Goal: Transaction & Acquisition: Purchase product/service

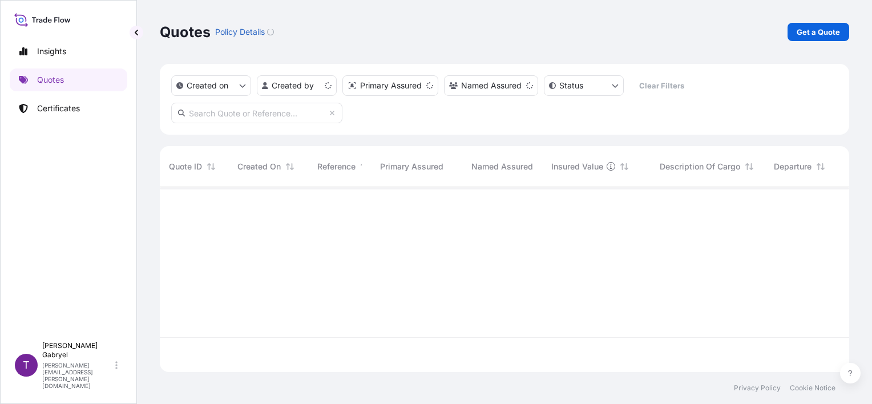
scroll to position [183, 680]
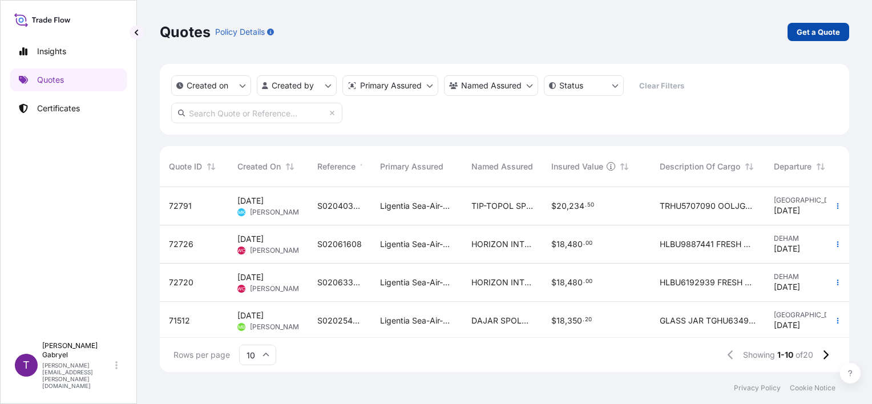
click at [813, 31] on p "Get a Quote" at bounding box center [817, 31] width 43 height 11
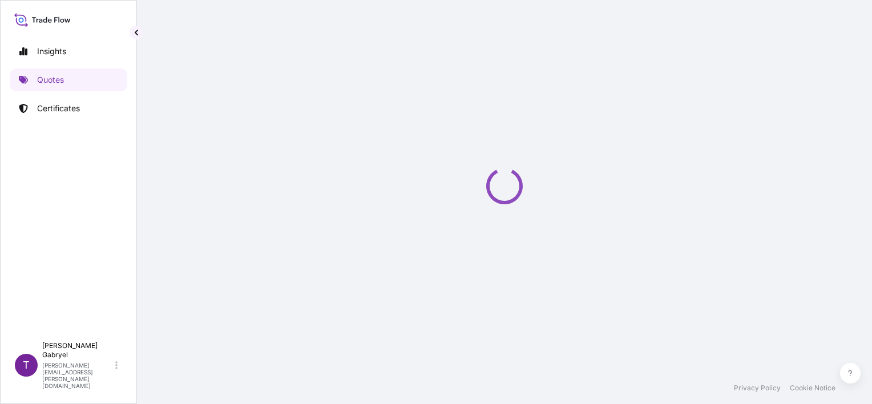
scroll to position [18, 0]
select select "Sea"
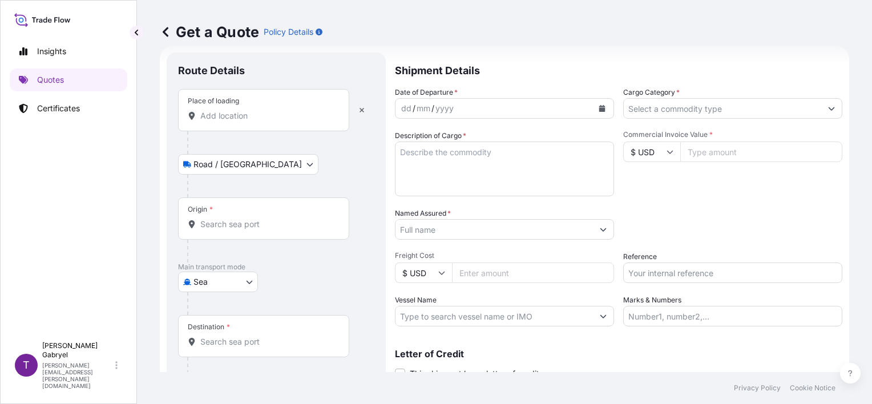
click at [239, 112] on input "Place of loading" at bounding box center [267, 115] width 135 height 11
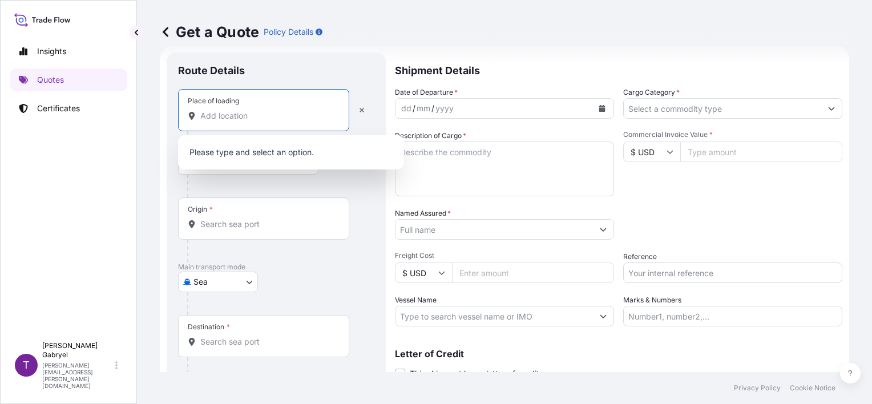
paste input "[PERSON_NAME]"
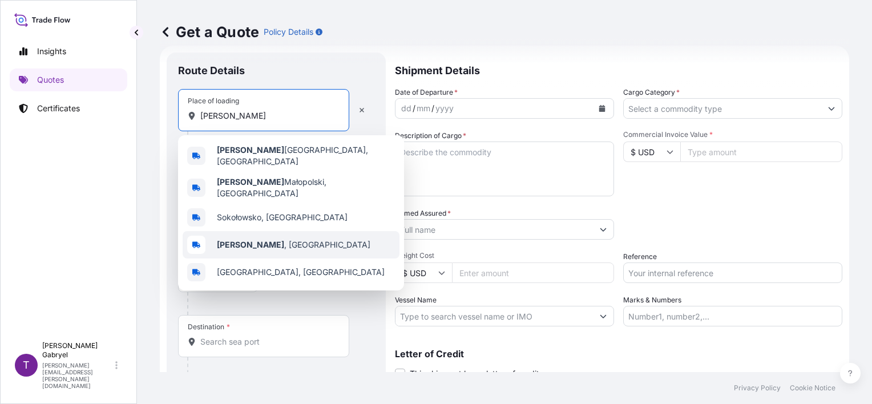
click at [249, 240] on b "[PERSON_NAME]" at bounding box center [250, 245] width 67 height 10
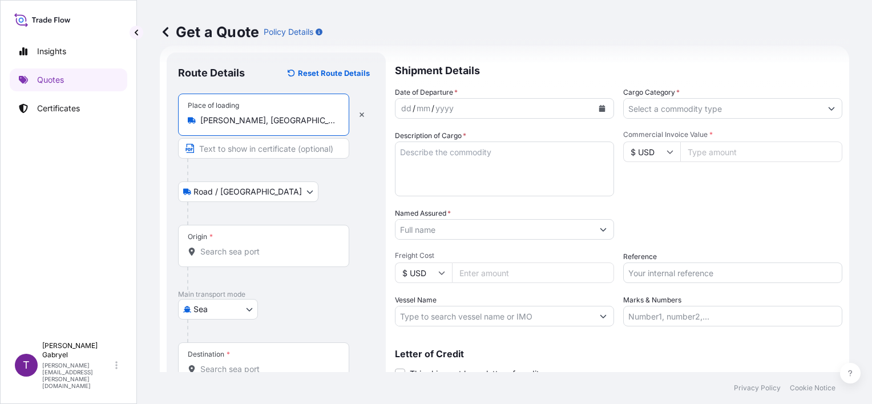
type input "[PERSON_NAME], [GEOGRAPHIC_DATA]"
click at [226, 253] on input "Origin *" at bounding box center [267, 251] width 135 height 11
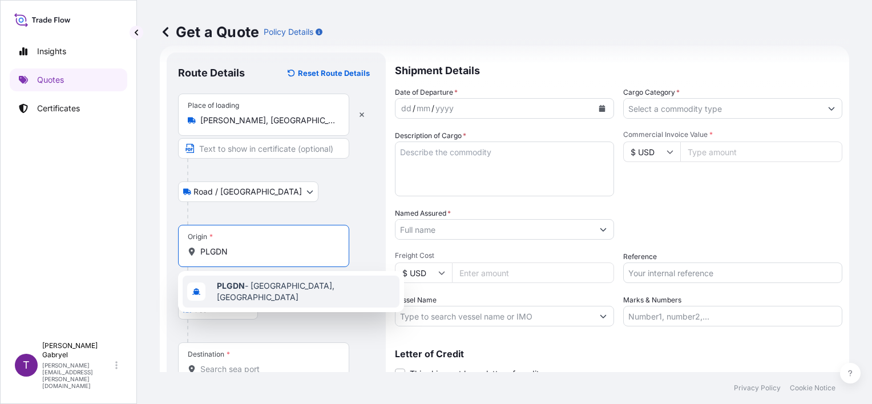
click at [241, 281] on div "PLGDN - [GEOGRAPHIC_DATA], [GEOGRAPHIC_DATA]" at bounding box center [291, 291] width 217 height 32
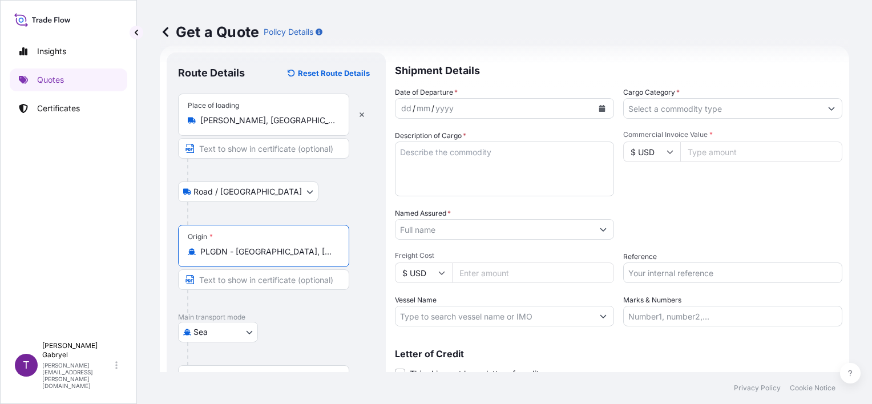
type input "PLGDN - [GEOGRAPHIC_DATA], [GEOGRAPHIC_DATA]"
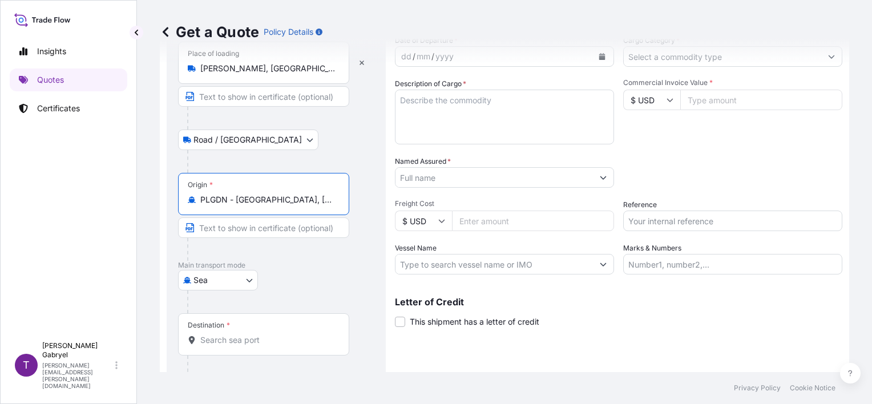
scroll to position [112, 0]
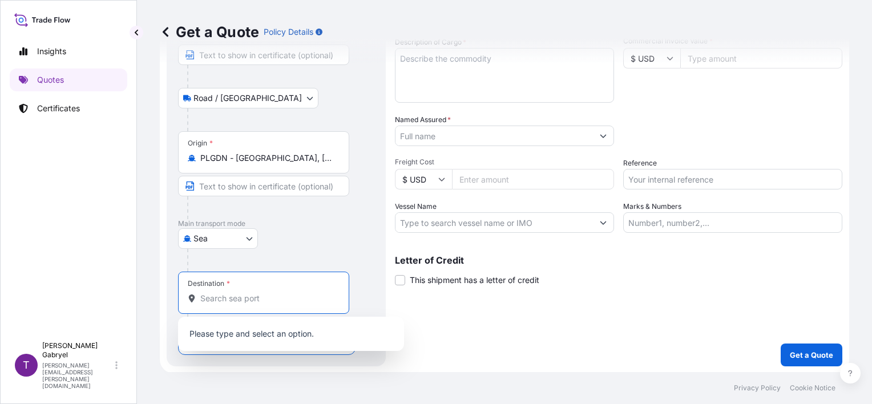
click at [242, 297] on input "Destination *" at bounding box center [267, 298] width 135 height 11
paste input "GPPTP"
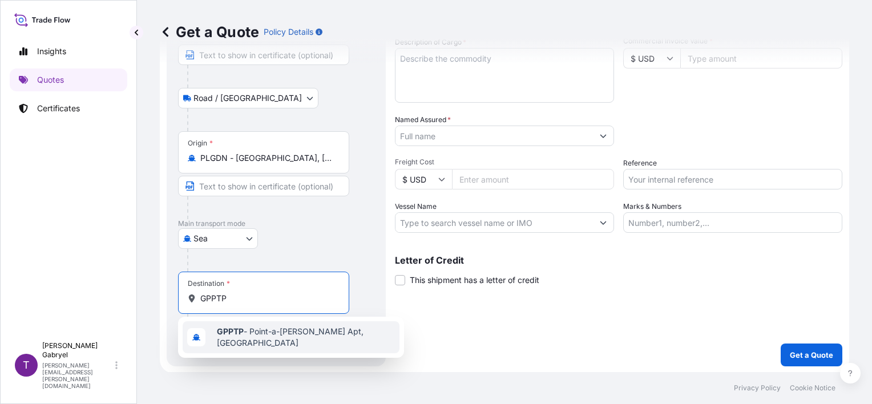
click at [276, 333] on span "GPPTP - Point-a-[PERSON_NAME] Apt, [GEOGRAPHIC_DATA]" at bounding box center [306, 337] width 178 height 23
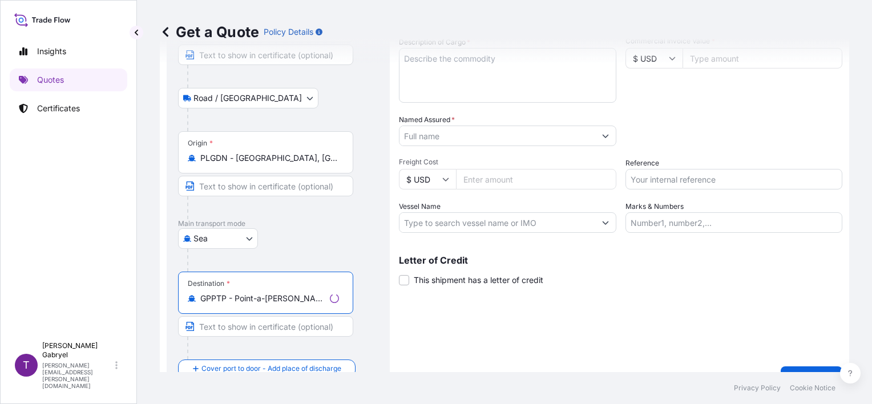
type input "GPPTP - Point-a-[PERSON_NAME] Apt, [GEOGRAPHIC_DATA]"
click at [492, 330] on div "Shipment Details Date of Departure * dd / mm / yyyy Cargo Category * Descriptio…" at bounding box center [618, 174] width 447 height 430
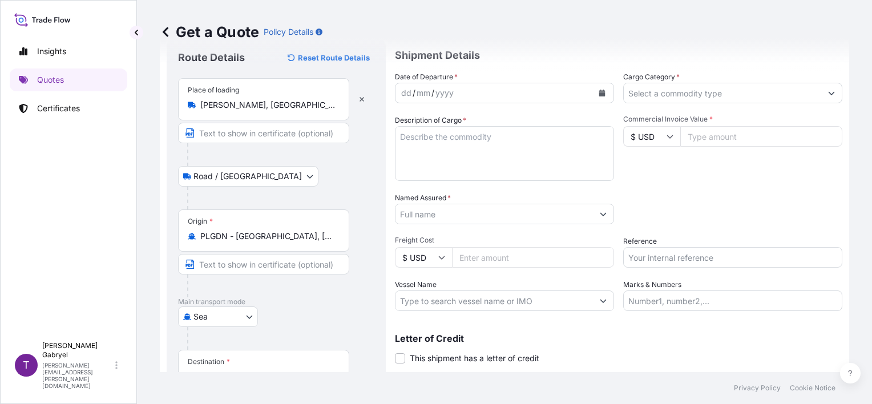
scroll to position [0, 0]
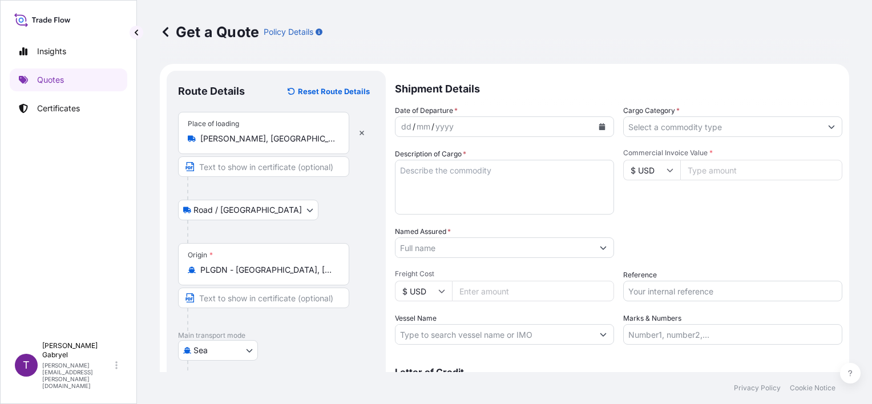
click at [599, 125] on icon "Calendar" at bounding box center [602, 126] width 6 height 7
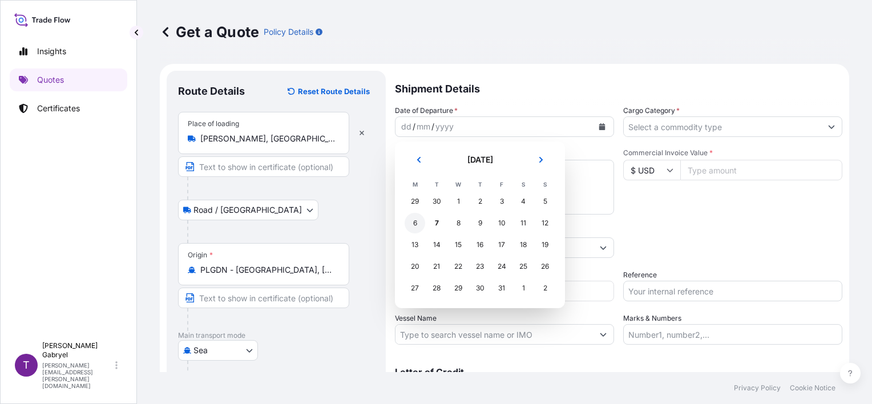
click at [412, 222] on div "6" at bounding box center [414, 223] width 21 height 21
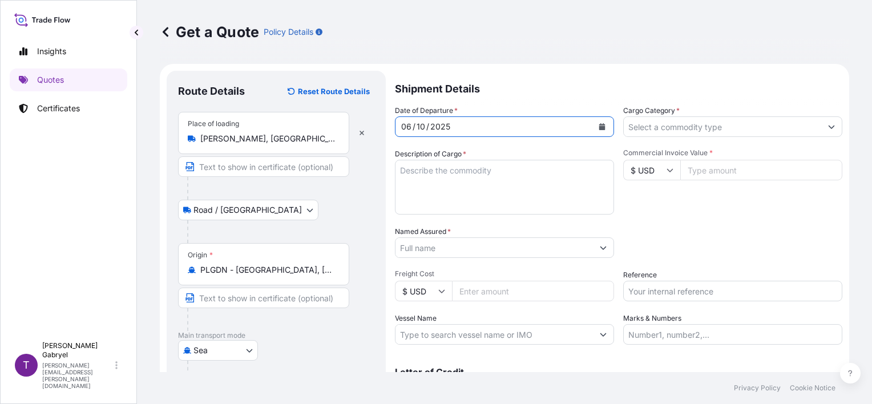
click at [780, 128] on input "Cargo Category *" at bounding box center [721, 126] width 197 height 21
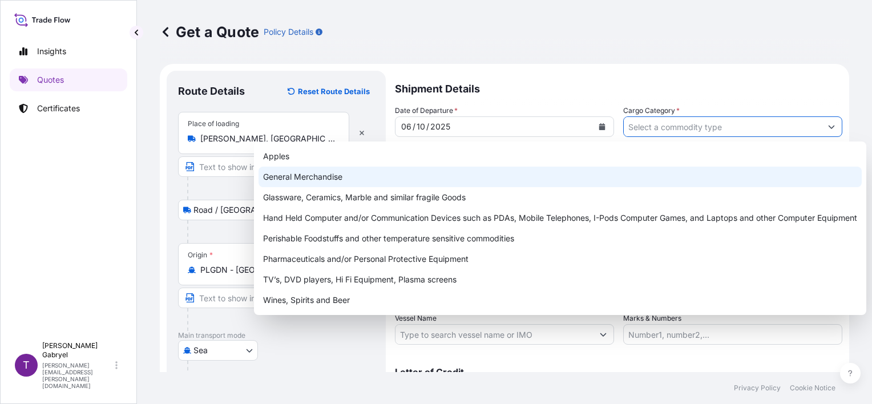
click at [467, 183] on div "General Merchandise" at bounding box center [559, 177] width 603 height 21
type input "General Merchandise"
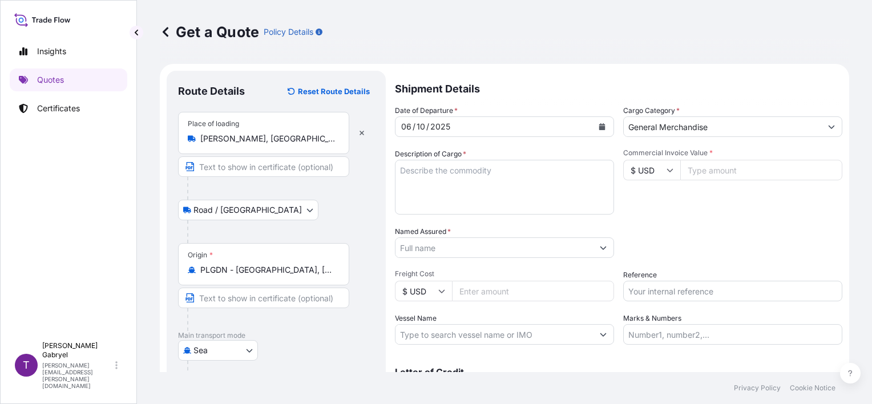
click at [764, 131] on input "General Merchandise" at bounding box center [721, 126] width 197 height 21
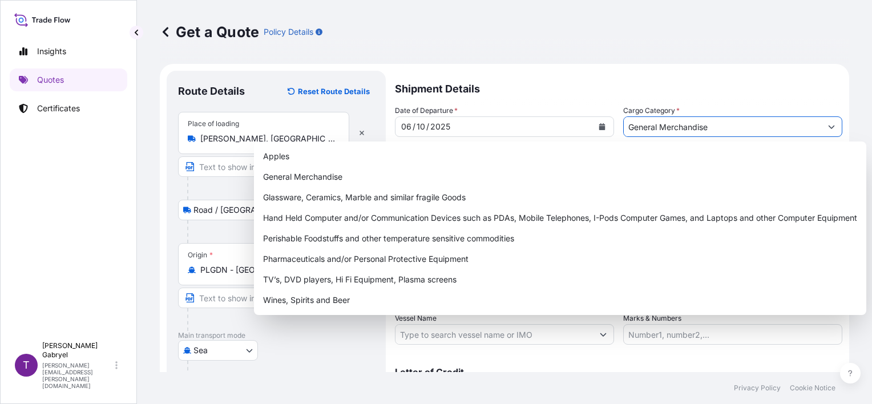
click at [764, 131] on input "General Merchandise" at bounding box center [721, 126] width 197 height 21
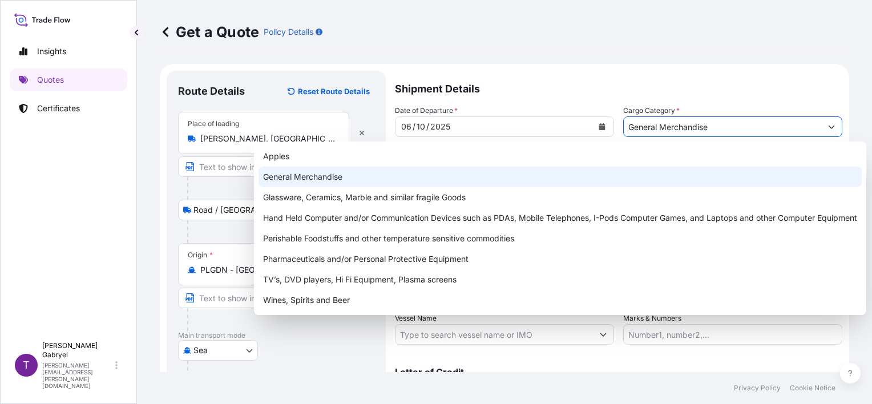
click at [438, 179] on div "General Merchandise" at bounding box center [559, 177] width 603 height 21
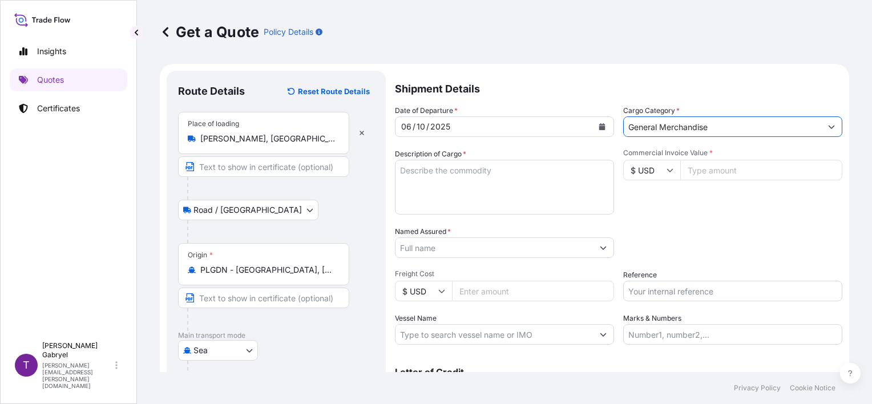
click at [677, 223] on div "Date of Departure * [DATE] Cargo Category * General Merchandise Description of …" at bounding box center [618, 225] width 447 height 240
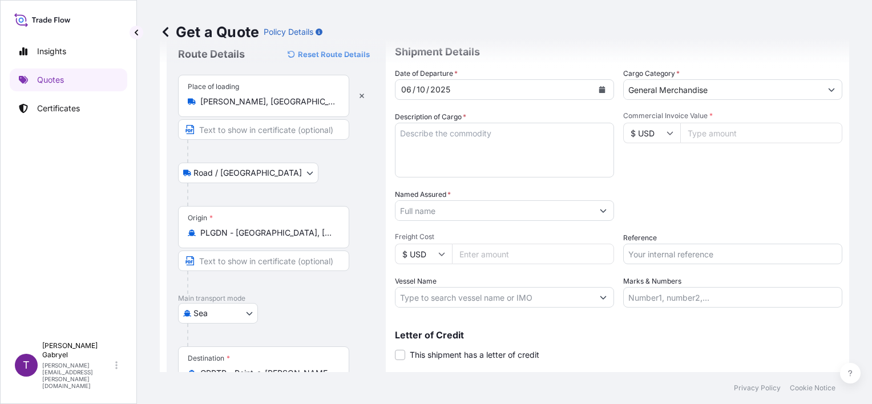
scroll to position [57, 0]
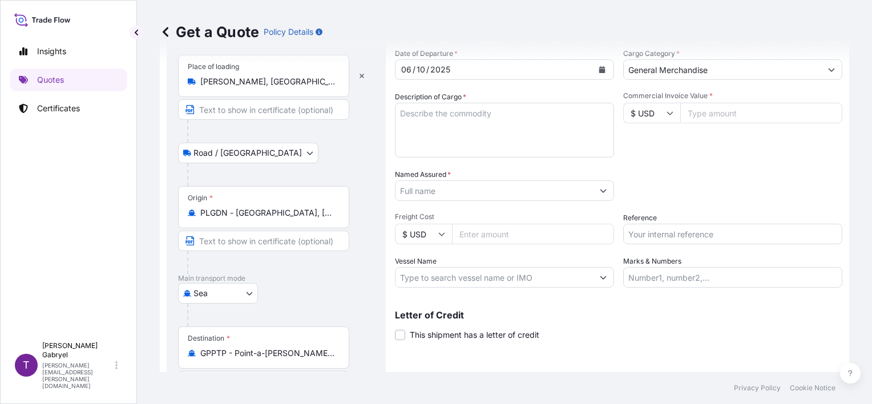
click at [680, 231] on input "Reference" at bounding box center [732, 234] width 219 height 21
paste input "S02063834"
type input "S02063834"
click at [724, 171] on div "Packing Category Type to search a container mode Please select a primary mode o…" at bounding box center [732, 185] width 219 height 32
click at [807, 168] on div "Date of Departure * [DATE] Cargo Category * General Merchandise Description of …" at bounding box center [618, 168] width 447 height 240
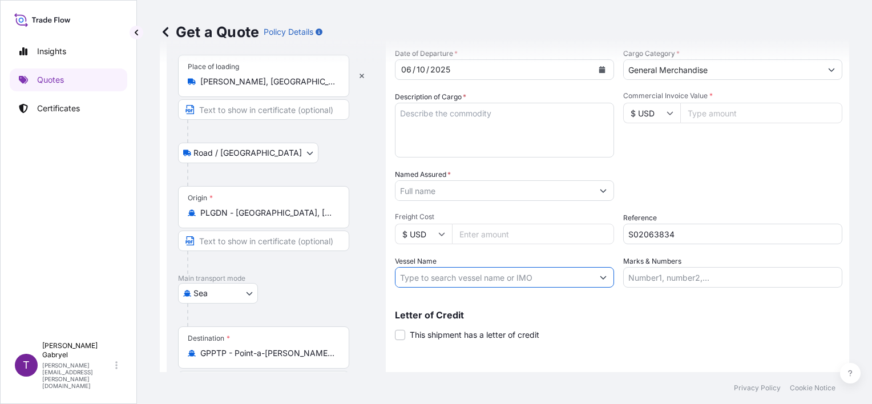
click at [460, 280] on input "Vessel Name" at bounding box center [493, 277] width 197 height 21
paste input "CMA CGM [PERSON_NAME]"
drag, startPoint x: 834, startPoint y: 174, endPoint x: 818, endPoint y: 179, distance: 17.3
click at [835, 174] on form "Route Details Reset Route Details Place of loading [GEOGRAPHIC_DATA], [GEOGRAPH…" at bounding box center [504, 229] width 689 height 444
click at [546, 281] on input "CMA CGM [PERSON_NAME]/" at bounding box center [493, 277] width 197 height 21
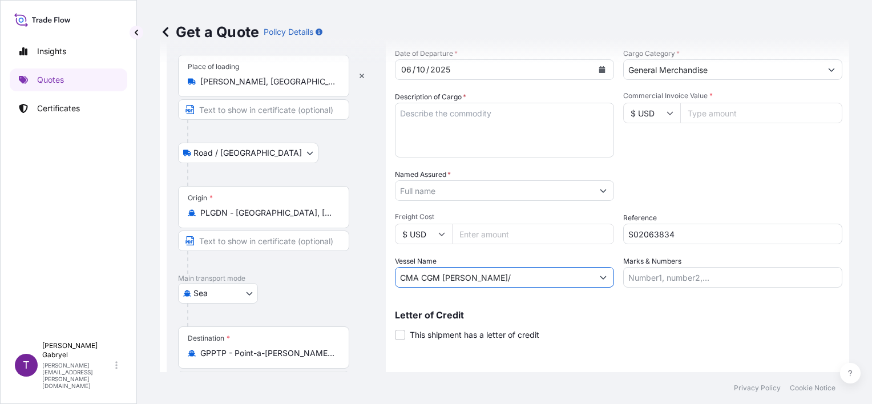
paste input "1FL15E1MA"
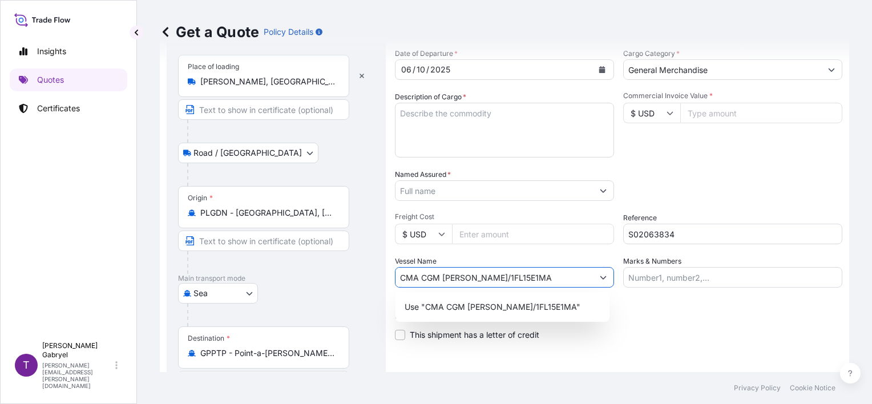
type input "CMA CGM [PERSON_NAME]/1FL15E1MA"
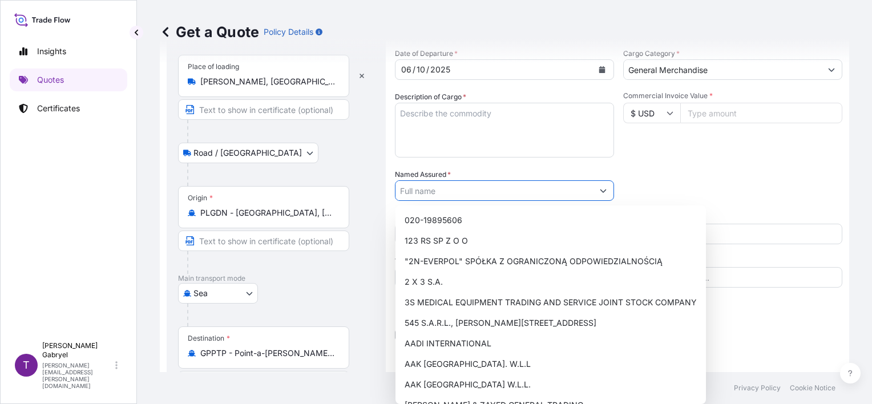
click at [435, 192] on input "Named Assured *" at bounding box center [493, 190] width 197 height 21
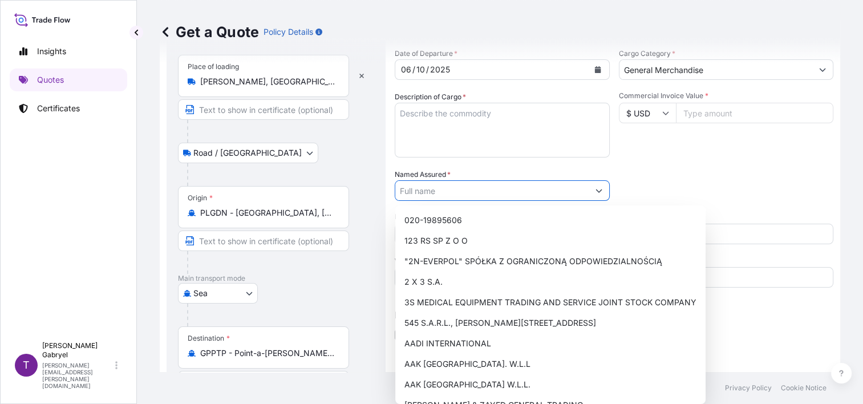
paste input "SAS SOCIETE GUADELOUPEENNE DE DISTRIBUTION"
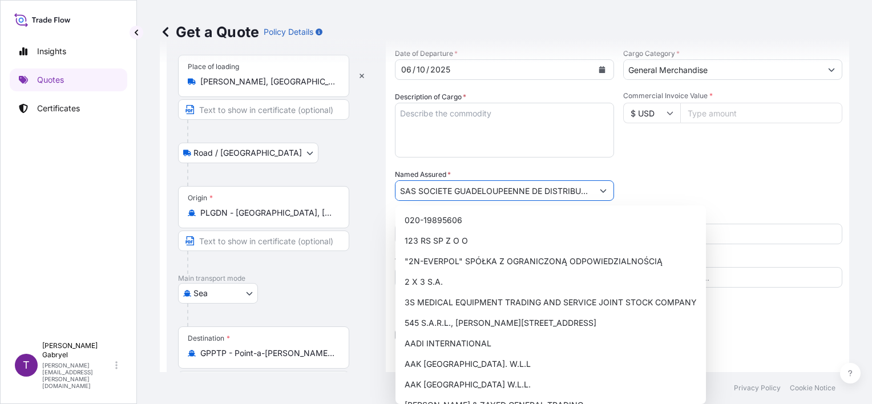
scroll to position [0, 16]
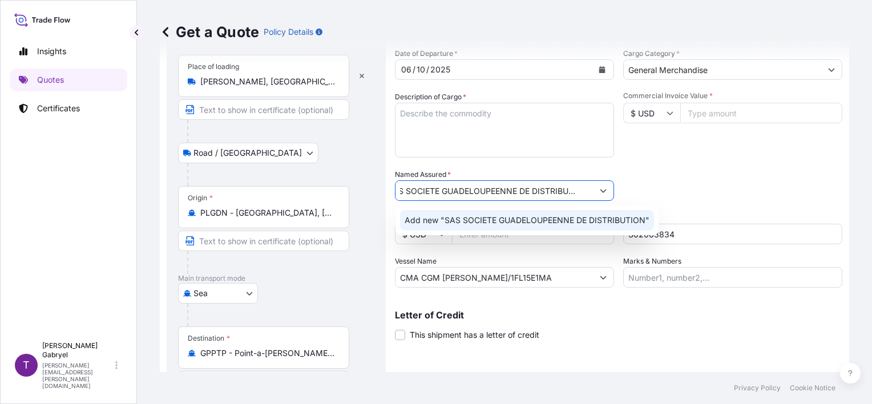
click at [456, 219] on span "Add new "SAS SOCIETE GUADELOUPEENNE DE DISTRIBUTION"" at bounding box center [526, 219] width 245 height 11
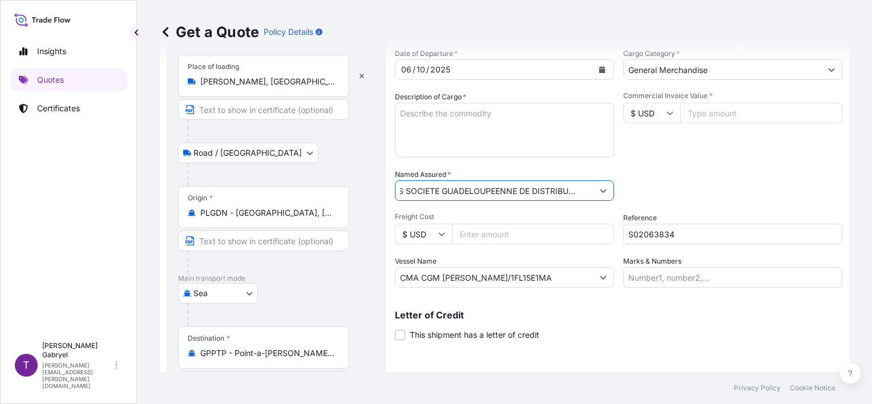
type input "SAS SOCIETE GUADELOUPEENNE DE DISTRIBUTION"
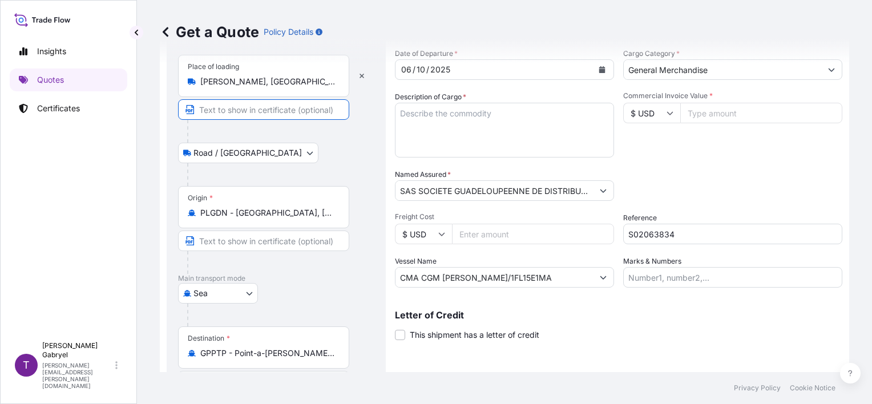
click at [278, 109] on input "Text to appear on certificate" at bounding box center [263, 109] width 171 height 21
paste input "05-806 [GEOGRAPHIC_DATA], [GEOGRAPHIC_DATA]"
type input "05-806 [GEOGRAPHIC_DATA], [GEOGRAPHIC_DATA]"
click at [242, 243] on input "Text to appear on certificate" at bounding box center [263, 240] width 171 height 21
paste input "[GEOGRAPHIC_DATA], [GEOGRAPHIC_DATA]"
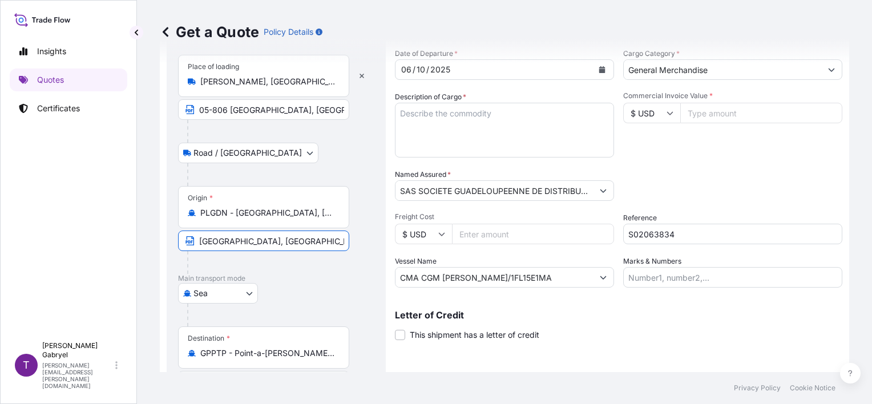
type input "[GEOGRAPHIC_DATA], [GEOGRAPHIC_DATA]"
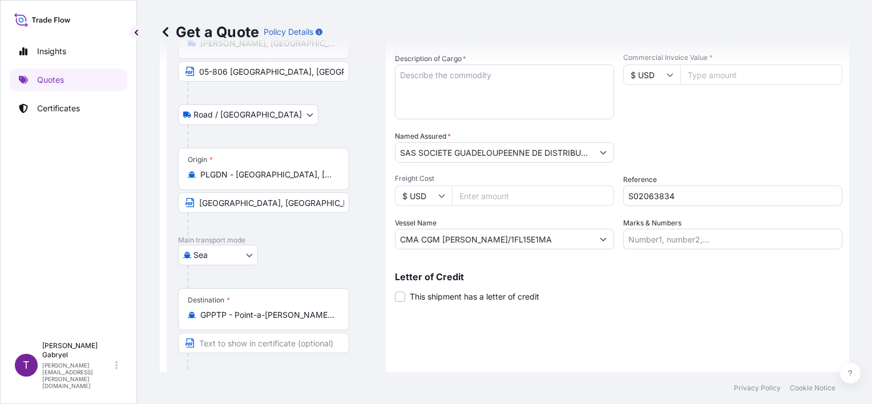
scroll to position [135, 0]
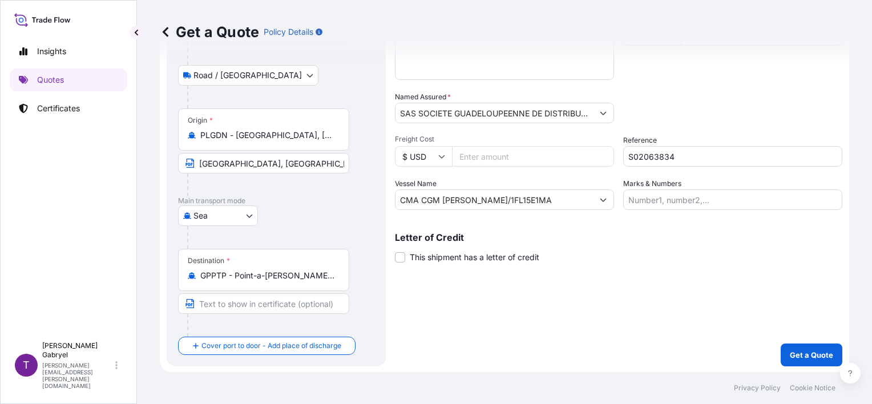
click at [304, 299] on input "Text to appear on certificate" at bounding box center [263, 303] width 171 height 21
paste input "POINTE-A-[PERSON_NAME], [GEOGRAPHIC_DATA]"
type input "POINTE-A-[PERSON_NAME], [GEOGRAPHIC_DATA]"
click at [615, 313] on div "Shipment Details Date of Departure * [DATE] Cargo Category * General Merchandis…" at bounding box center [618, 151] width 447 height 430
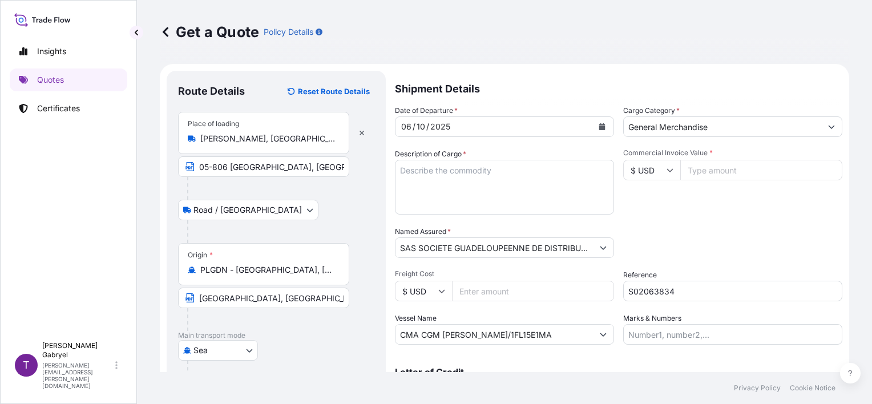
click at [650, 168] on input "$ USD" at bounding box center [651, 170] width 57 height 21
click at [643, 197] on div "€ EUR" at bounding box center [647, 202] width 48 height 22
type input "€ EUR"
click at [711, 169] on input "Commercial Invoice Value *" at bounding box center [761, 170] width 162 height 21
paste input "14.57"
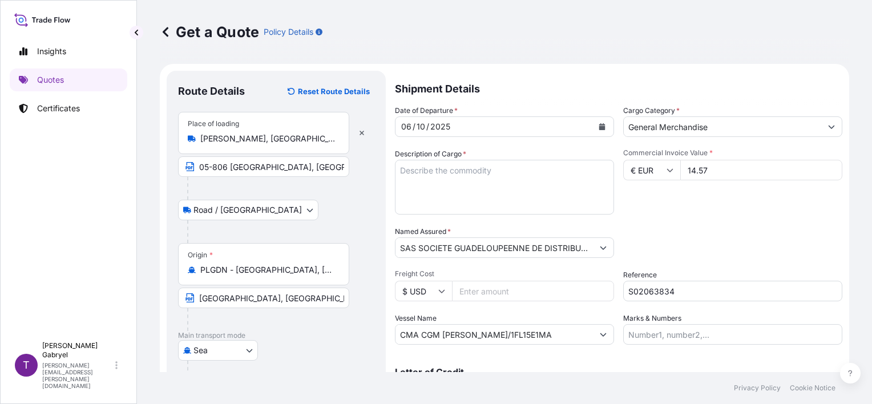
click at [727, 177] on input "14.57" at bounding box center [761, 170] width 162 height 21
paste input "571.84"
type input "14571.84"
click at [506, 183] on textarea "Description of Cargo *" at bounding box center [504, 187] width 219 height 55
paste textarea "1 CONTAINER STC 10368 UNIT KABISA SPICY GINGER 250ML CAN (HS CODE: 22.02.10.00 …"
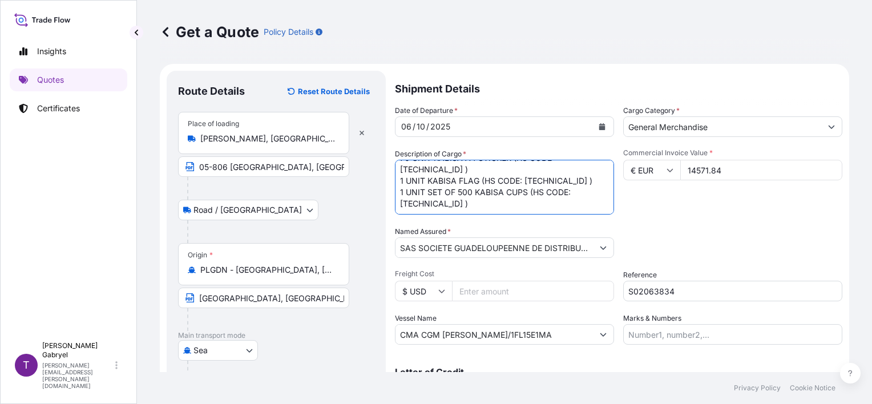
scroll to position [246, 0]
click at [457, 196] on textarea "1 CONTAINER STC 10368 UNIT KABISA SPICY GINGER 250ML CAN (HS CODE: 22.02.10.00 …" at bounding box center [504, 187] width 219 height 55
paste textarea "2 UNIT KABISA DISPLAY SHELF (HS CODE: 48.19.60.00)"
click at [509, 210] on textarea "1 CONTAINER STC 10368 UNIT KABISA SPICY GINGER 250ML CAN (HS CODE: 22.02.10.00 …" at bounding box center [504, 187] width 219 height 55
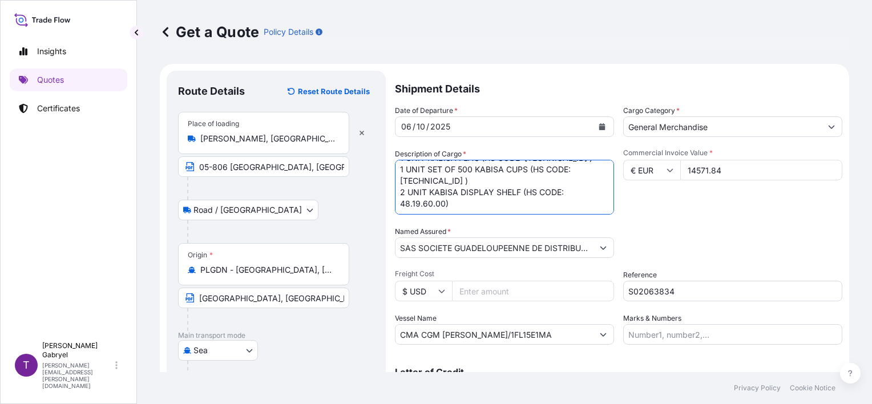
paste textarea "TRHU2946172 9918,2 / 11627,2 KGS"
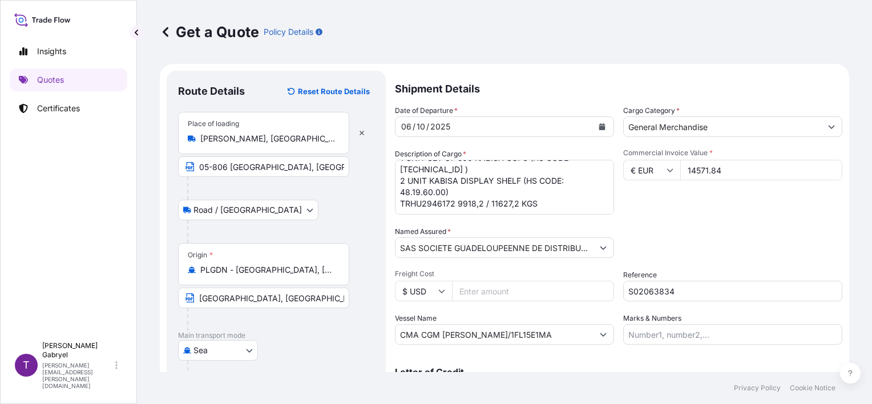
drag, startPoint x: 582, startPoint y: 218, endPoint x: 585, endPoint y: 209, distance: 9.6
click at [582, 217] on div "Date of Departure * [DATE] Cargo Category * General Merchandise Description of …" at bounding box center [618, 225] width 447 height 240
click at [585, 206] on textarea "1 CONTAINER STC 10368 UNIT KABISA SPICY GINGER 250ML CAN (HS CODE: 22.02.10.00 …" at bounding box center [504, 187] width 219 height 55
paste textarea "CNF POINTE-A-[PERSON_NAME] , [GEOGRAPHIC_DATA]"
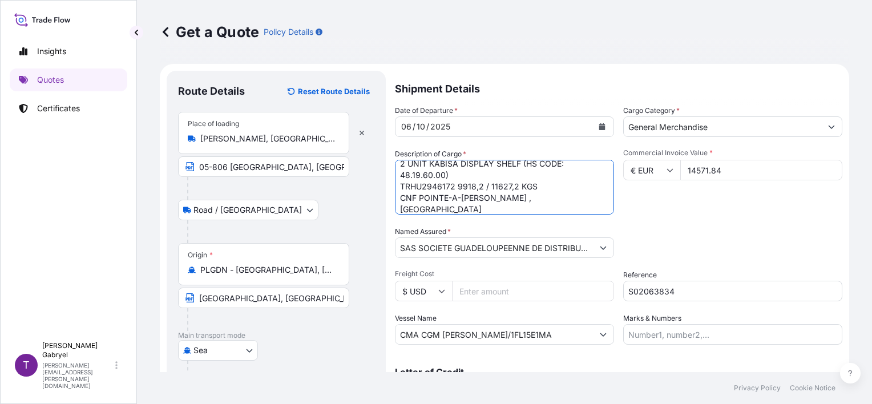
click at [516, 186] on textarea "1 CONTAINER STC 10368 UNIT KABISA SPICY GINGER 250ML CAN (HS CODE: 22.02.10.00 …" at bounding box center [504, 187] width 219 height 55
paste textarea "INTEGRAL FRANCHISE: NONE"
click at [527, 202] on textarea "1 CONTAINER STC 10368 UNIT KABISA SPICY GINGER 250ML CAN (HS CODE: 22.02.10.00 …" at bounding box center [504, 187] width 219 height 55
paste textarea "NET / GROSS WEIGHT: 9918,2 / 11627,2 KGS"
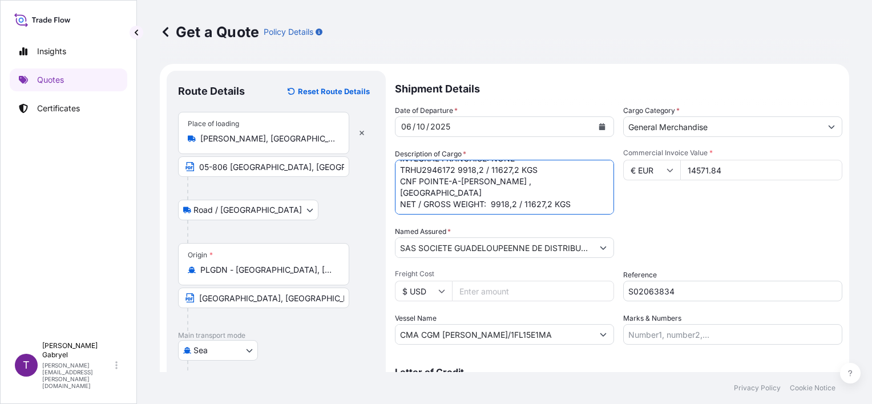
click at [575, 205] on textarea "1 CONTAINER STC 10368 UNIT KABISA SPICY GINGER 250ML CAN (HS CODE: 22.02.10.00 …" at bounding box center [504, 187] width 219 height 55
paste textarea "MODE OF TRANSPORT: MULTIMODAL"
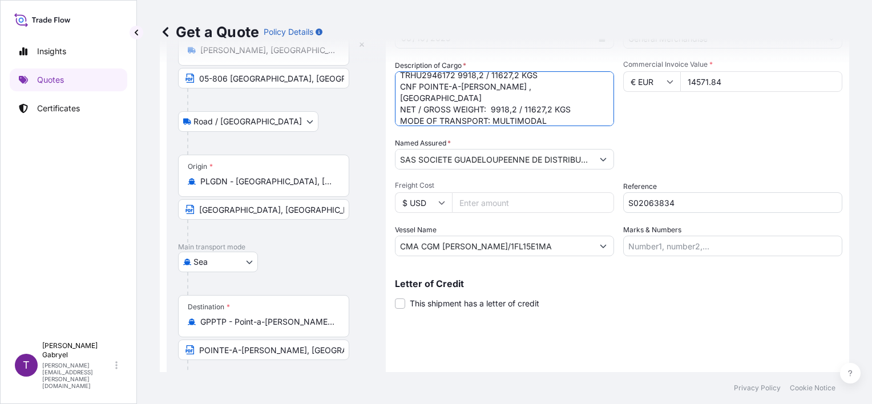
scroll to position [135, 0]
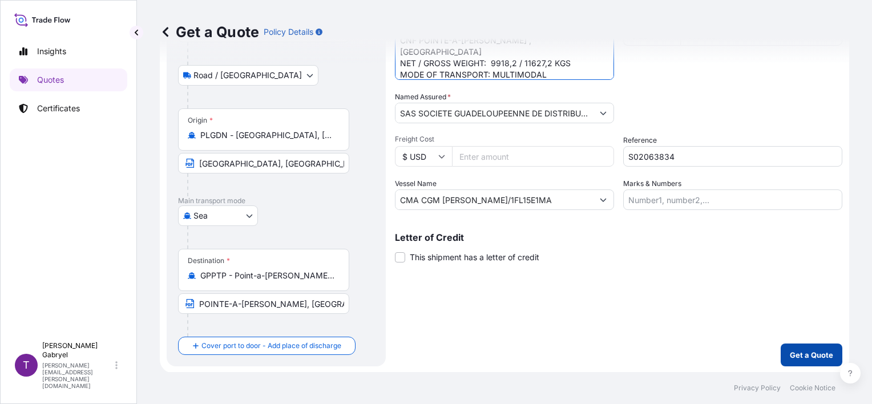
type textarea "1 CONTAINER STC 10368 UNIT KABISA SPICY GINGER 250ML CAN (HS CODE: 22.02.10.00 …"
click at [810, 353] on p "Get a Quote" at bounding box center [810, 354] width 43 height 11
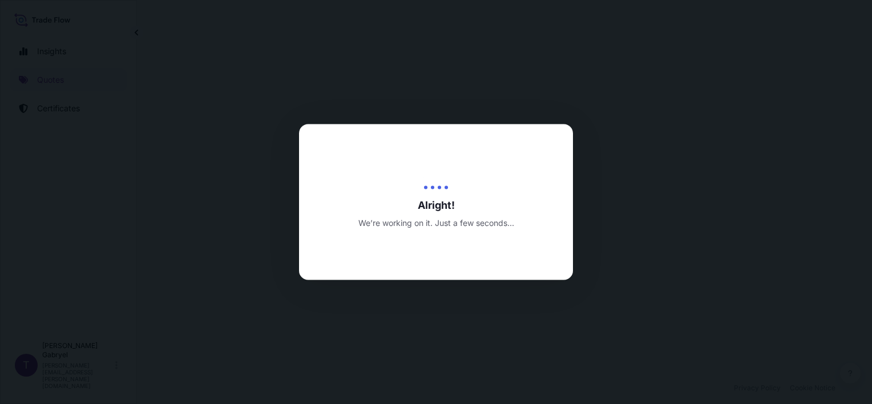
select select "Road / [GEOGRAPHIC_DATA]"
select select "Sea"
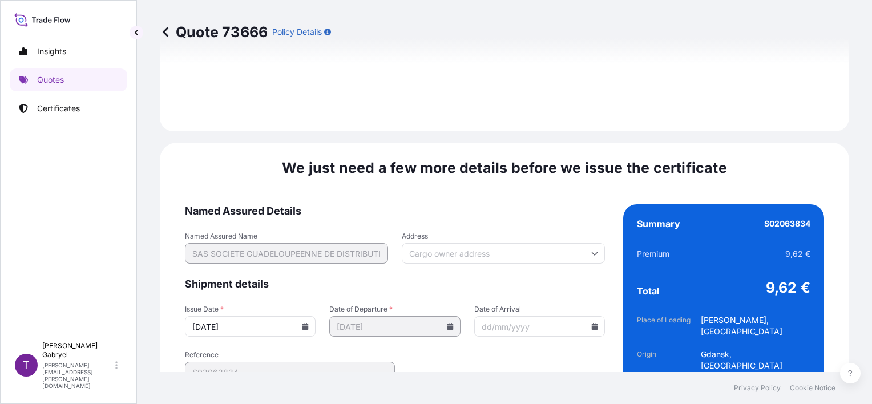
scroll to position [1477, 0]
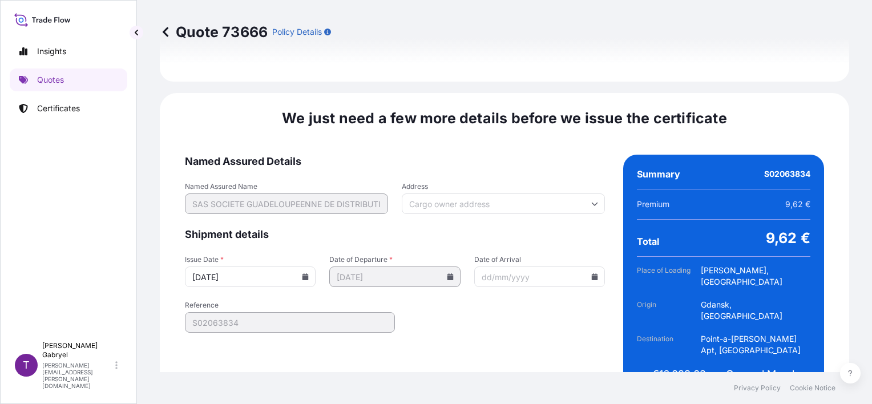
click at [301, 266] on input "[DATE]" at bounding box center [250, 276] width 131 height 21
click at [302, 273] on icon at bounding box center [305, 276] width 7 height 7
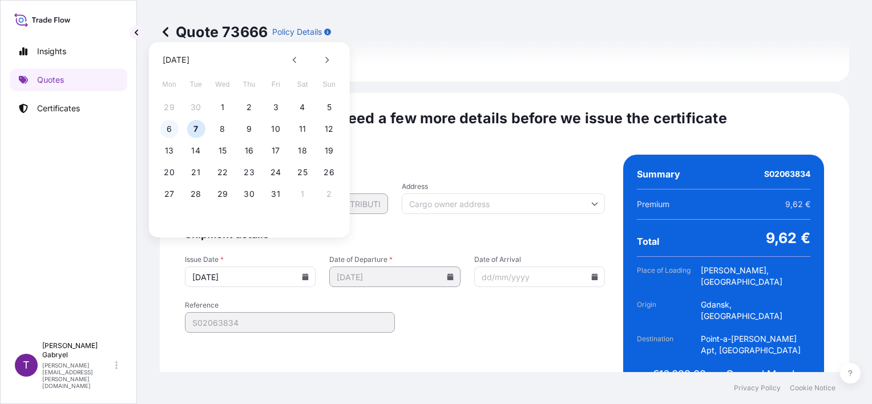
click at [169, 133] on button "6" at bounding box center [169, 129] width 18 height 18
type input "[DATE]"
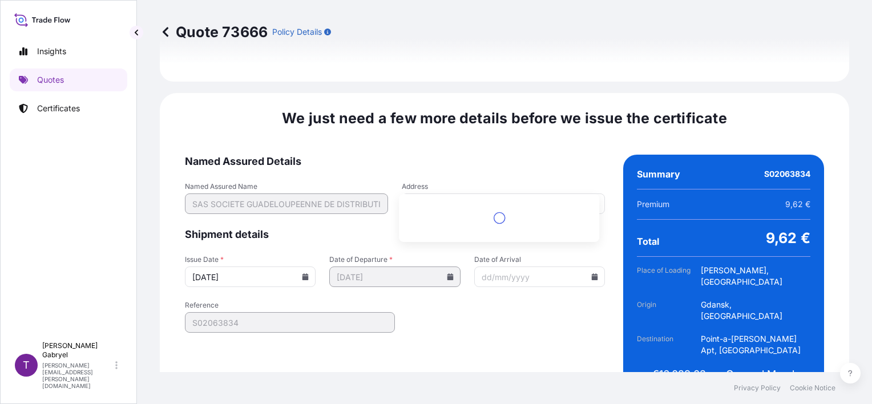
click at [459, 193] on input "Address" at bounding box center [503, 203] width 203 height 21
paste input "[PERSON_NAME], [GEOGRAPHIC_DATA]"
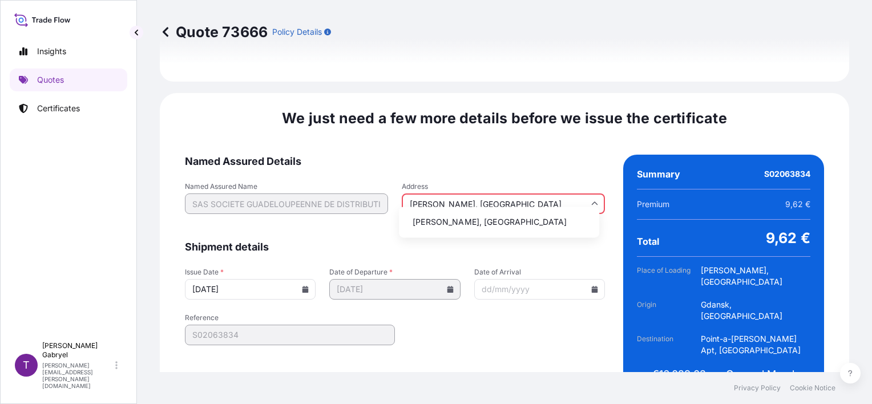
click at [481, 226] on li "[PERSON_NAME], [GEOGRAPHIC_DATA]" at bounding box center [498, 222] width 191 height 22
type input "[PERSON_NAME], [GEOGRAPHIC_DATA]"
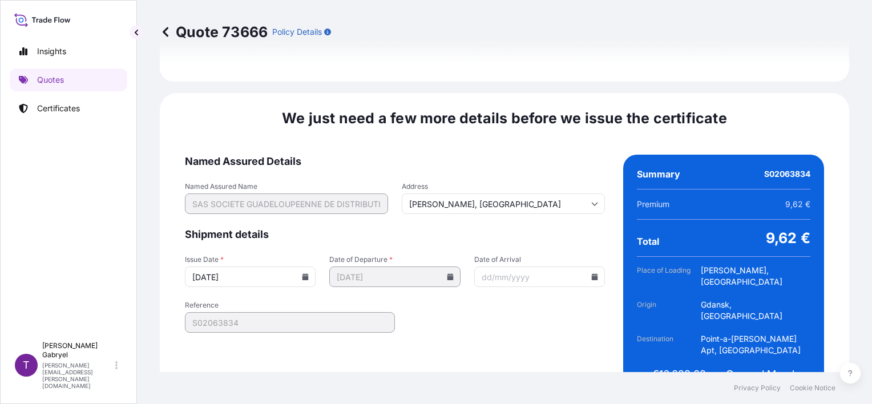
click at [529, 155] on form "Named Assured Details Named Assured Name SAS SOCIETE GUADELOUPEENNE DE DISTRIBU…" at bounding box center [395, 279] width 420 height 249
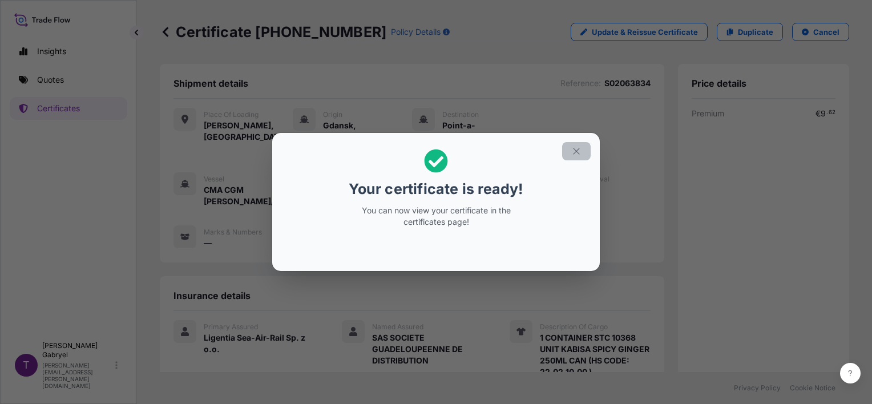
click at [579, 151] on icon "button" at bounding box center [576, 151] width 10 height 10
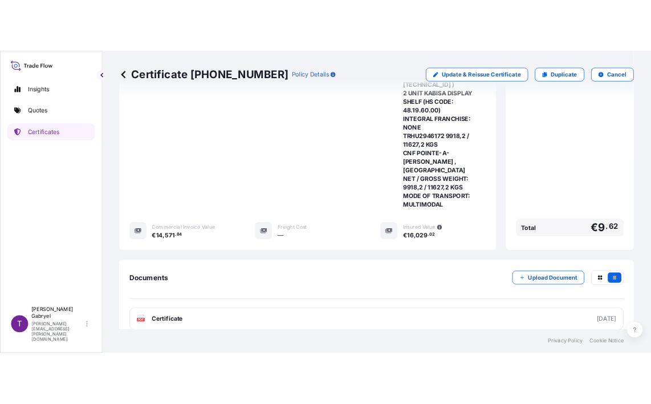
scroll to position [741, 0]
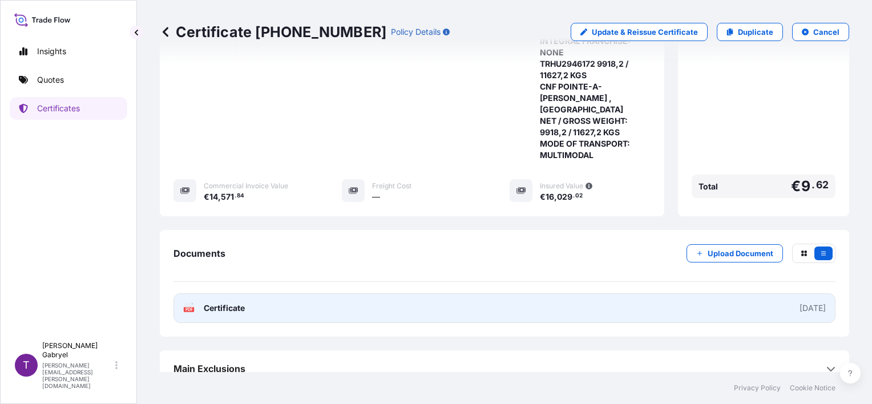
click at [306, 295] on link "PDF Certificate [DATE]" at bounding box center [504, 308] width 662 height 30
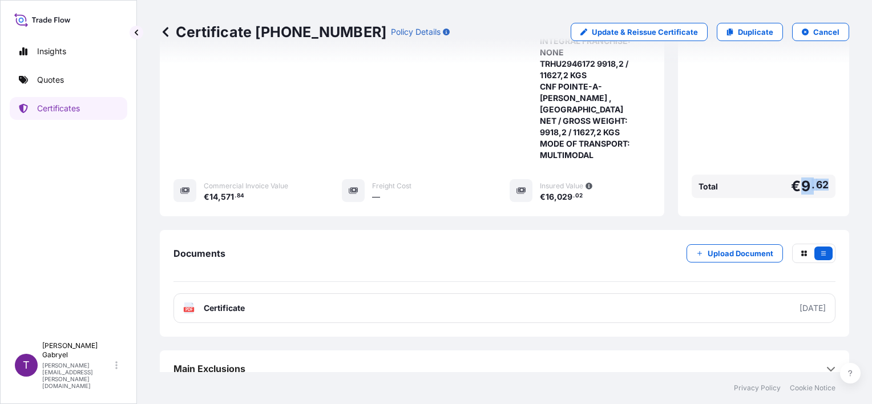
drag, startPoint x: 806, startPoint y: 184, endPoint x: 793, endPoint y: 184, distance: 13.1
click at [793, 184] on span "€ 9 . 62" at bounding box center [810, 186] width 38 height 14
